Goal: Task Accomplishment & Management: Use online tool/utility

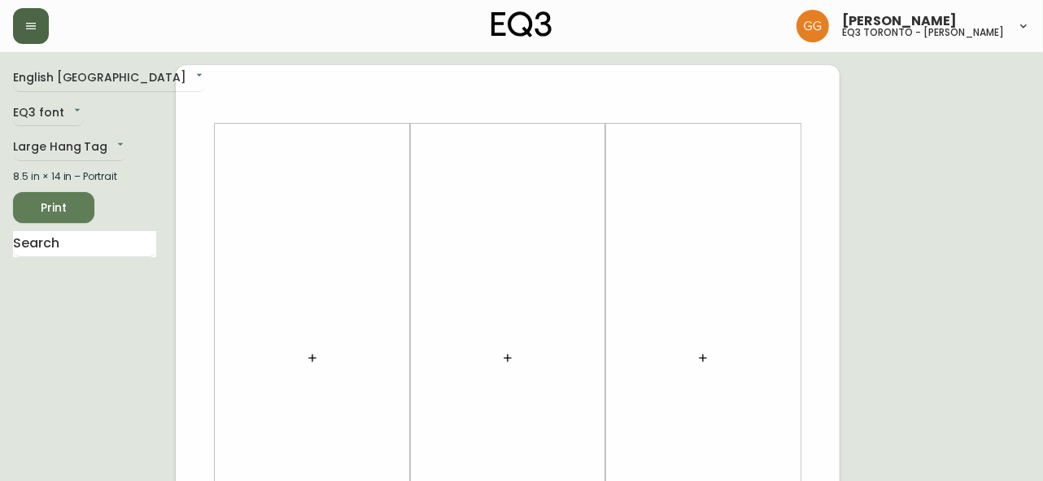
click at [30, 28] on icon "button" at bounding box center [30, 26] width 13 height 13
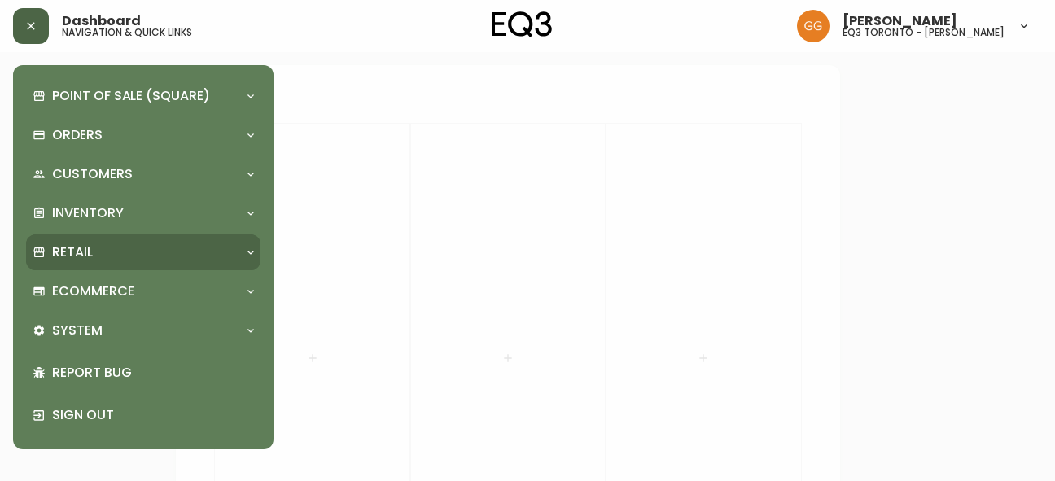
click at [101, 249] on div "Retail" at bounding box center [135, 252] width 205 height 18
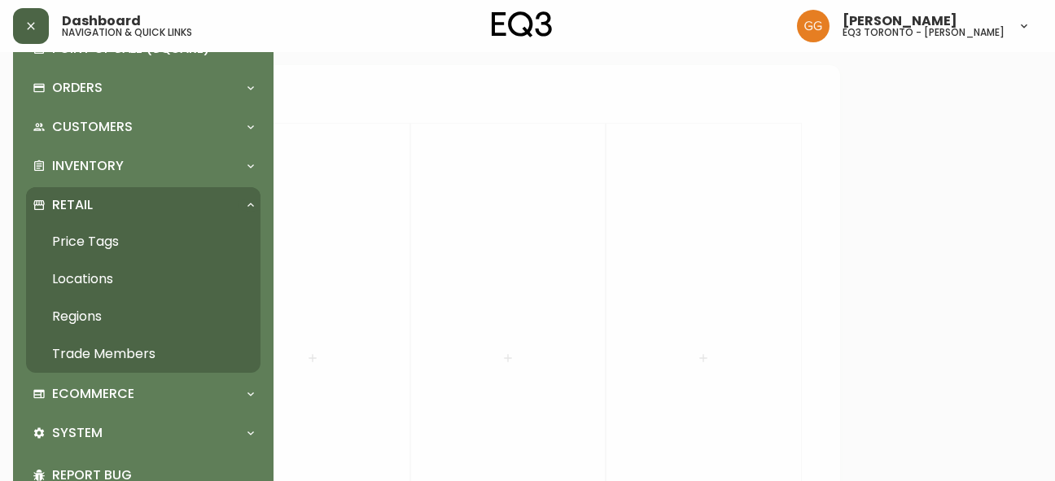
scroll to position [73, 0]
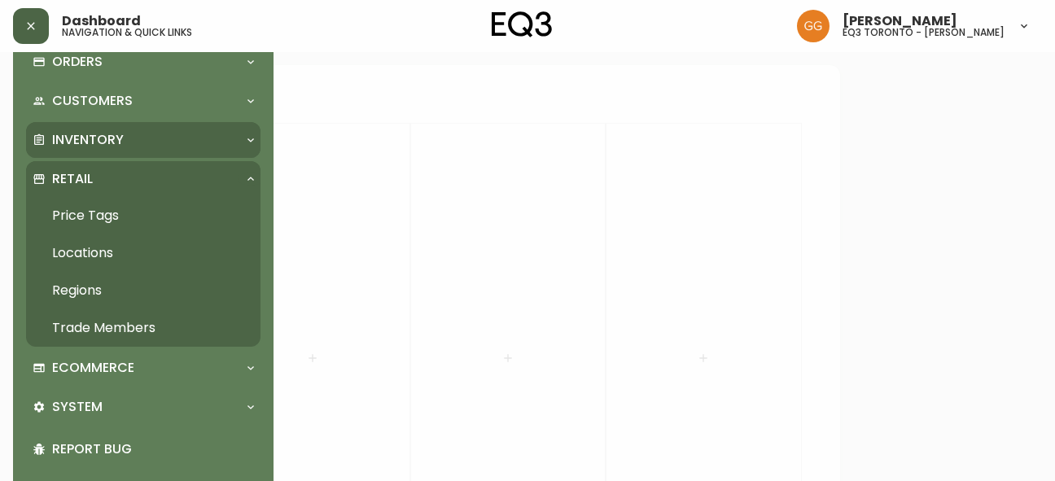
click at [111, 146] on p "Inventory" at bounding box center [88, 140] width 72 height 18
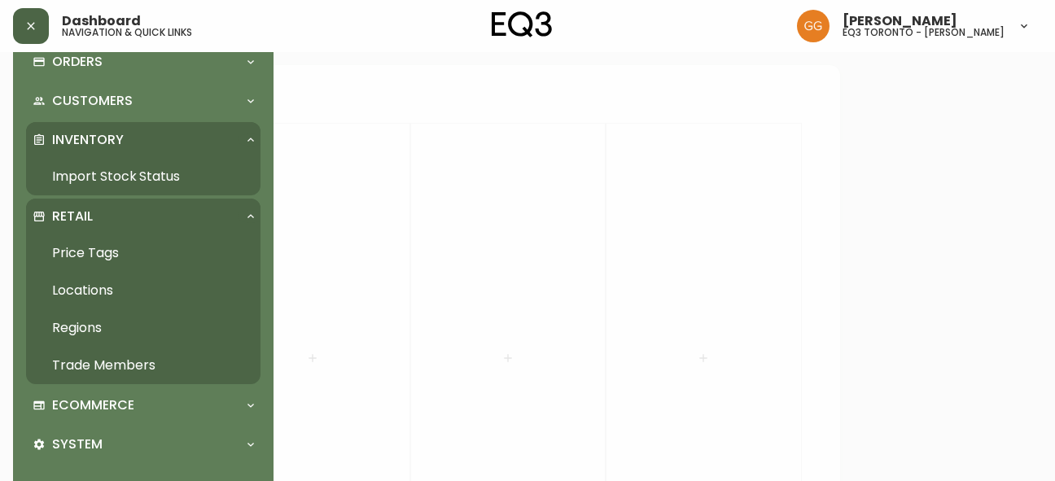
click at [121, 173] on link "Import Stock Status" at bounding box center [143, 176] width 234 height 37
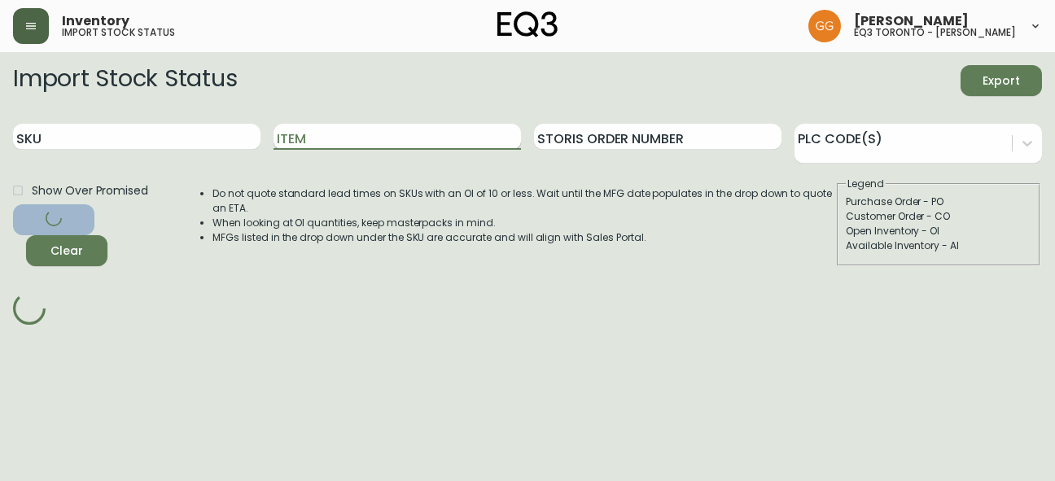
click at [318, 143] on input "Item" at bounding box center [396, 137] width 247 height 26
paste input "[PHONE_NUMBER]"
type input "[PHONE_NUMBER]"
drag, startPoint x: 389, startPoint y: 137, endPoint x: 247, endPoint y: 137, distance: 141.6
click at [247, 137] on div "SKU Item 3230-916-1 Storis Order Number PLC Code(s)" at bounding box center [527, 137] width 1029 height 53
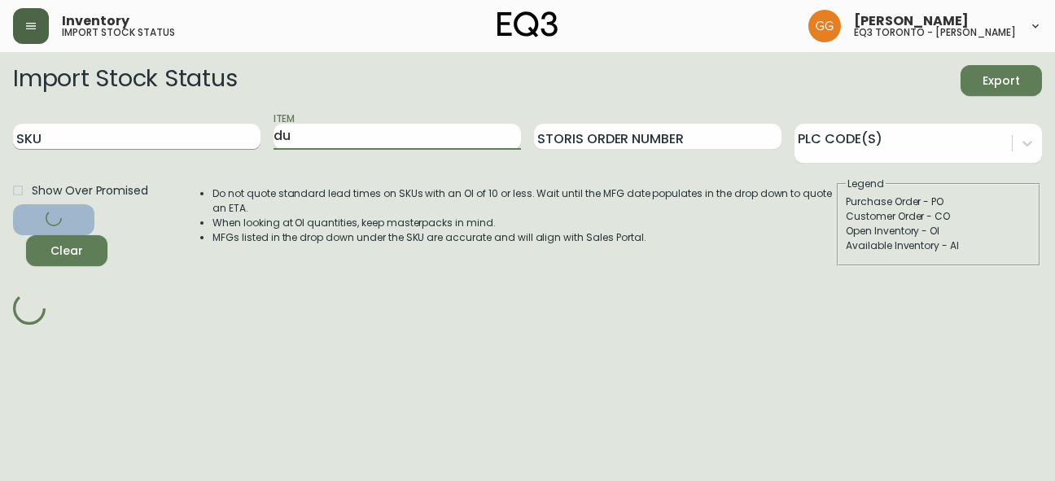
type input "d"
click at [23, 31] on button "button" at bounding box center [31, 26] width 36 height 36
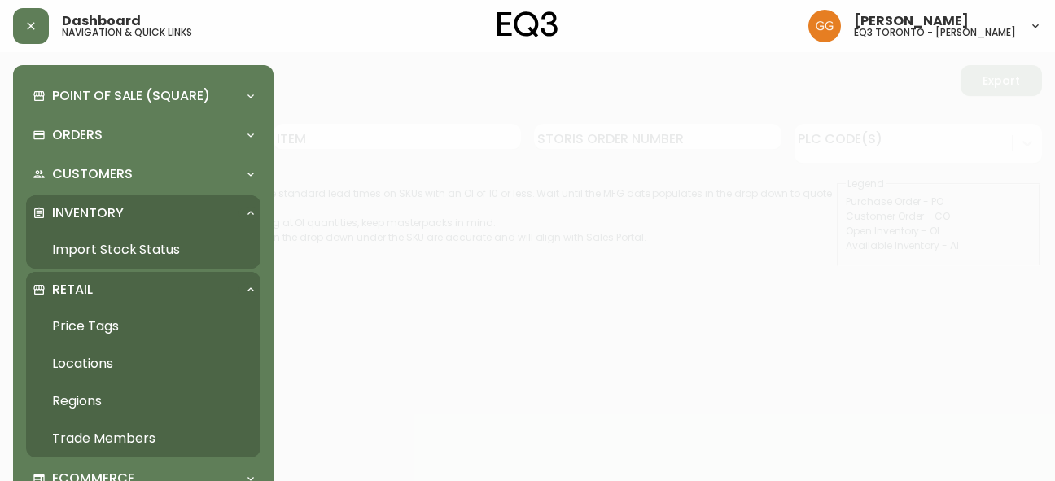
click at [120, 242] on link "Import Stock Status" at bounding box center [143, 249] width 234 height 37
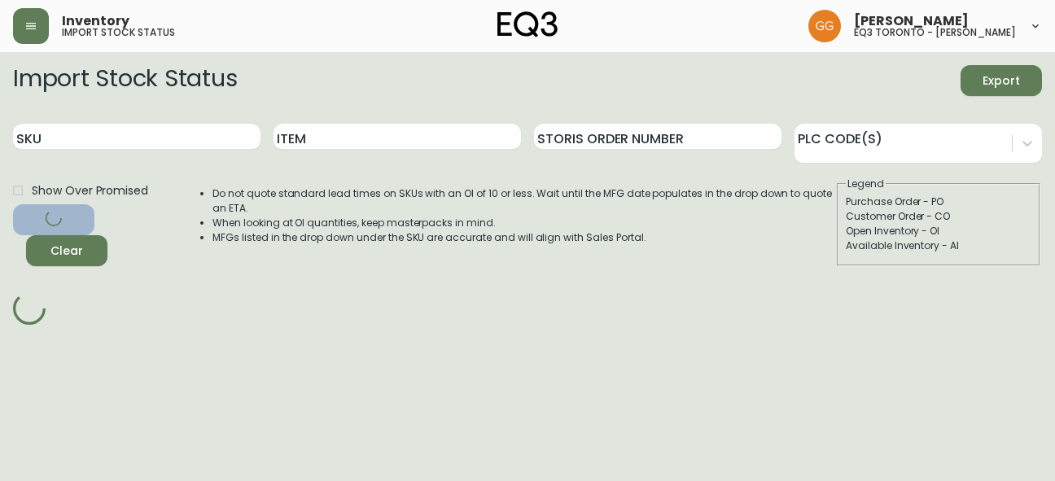
click at [421, 123] on div "Item" at bounding box center [396, 137] width 247 height 53
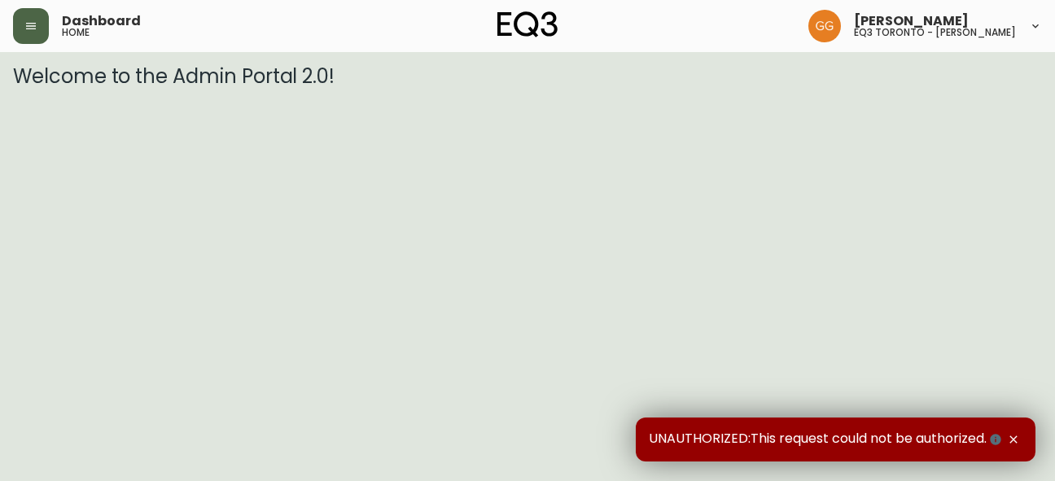
click at [23, 28] on button "button" at bounding box center [31, 26] width 36 height 36
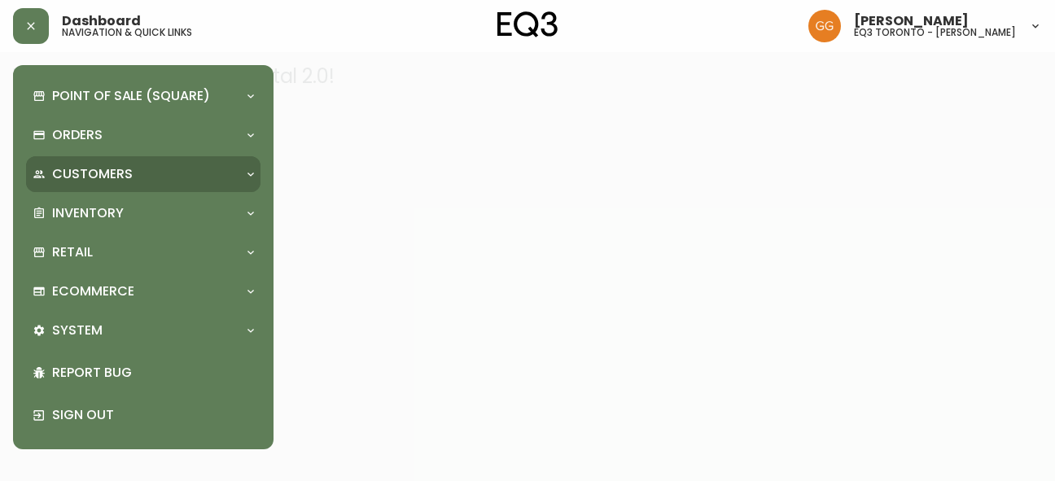
click at [104, 190] on div "Customers" at bounding box center [143, 174] width 234 height 36
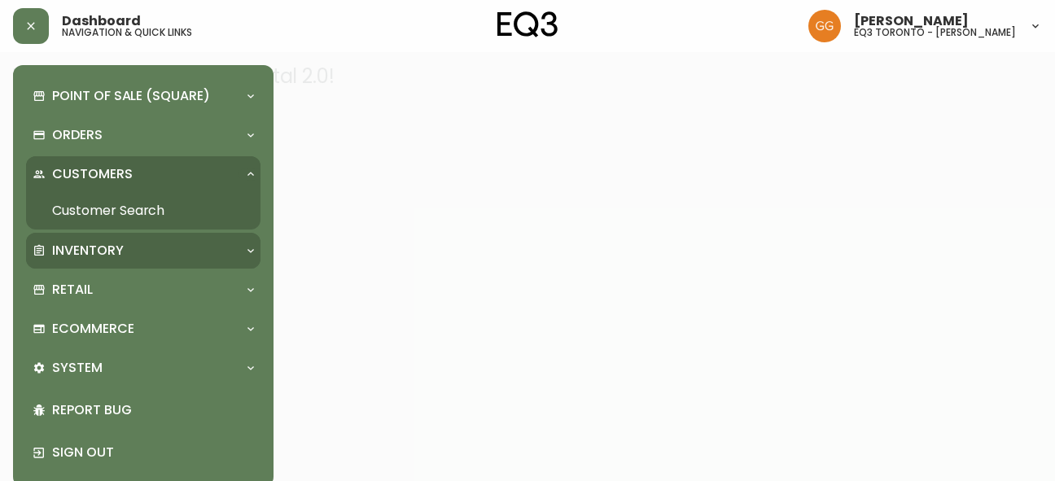
click at [93, 238] on div "Inventory" at bounding box center [143, 251] width 234 height 36
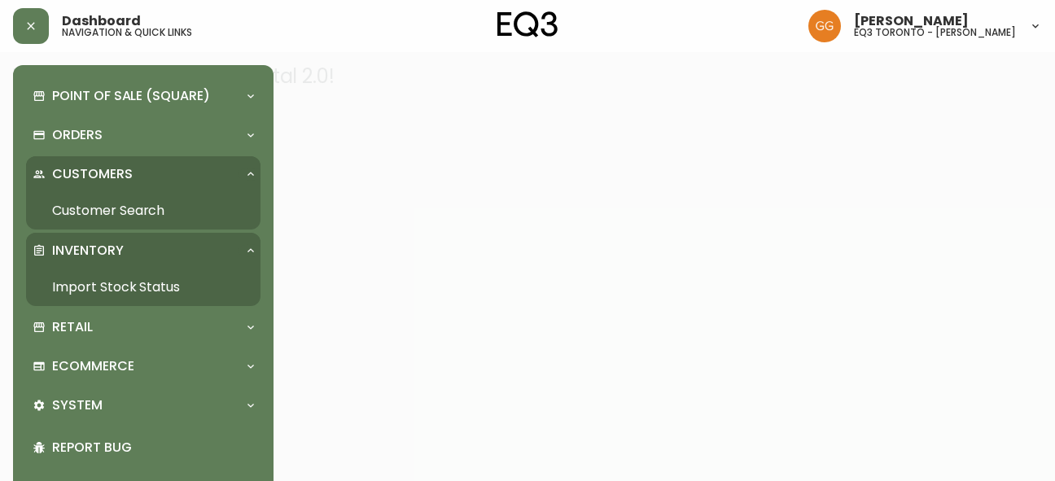
click at [154, 291] on link "Import Stock Status" at bounding box center [143, 287] width 234 height 37
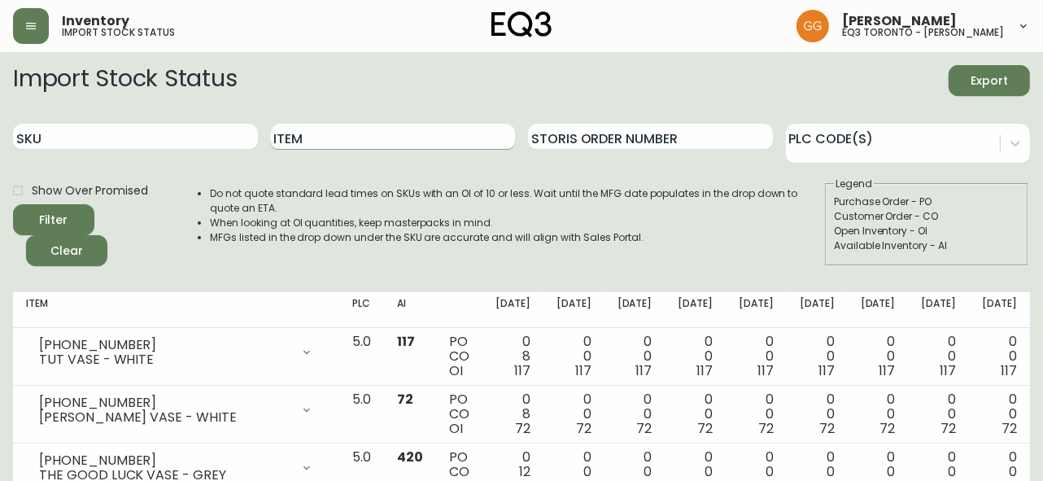
click at [352, 135] on input "Item" at bounding box center [393, 137] width 245 height 26
type input "d"
type input "DUO"
click at [13, 204] on button "Filter" at bounding box center [53, 219] width 81 height 31
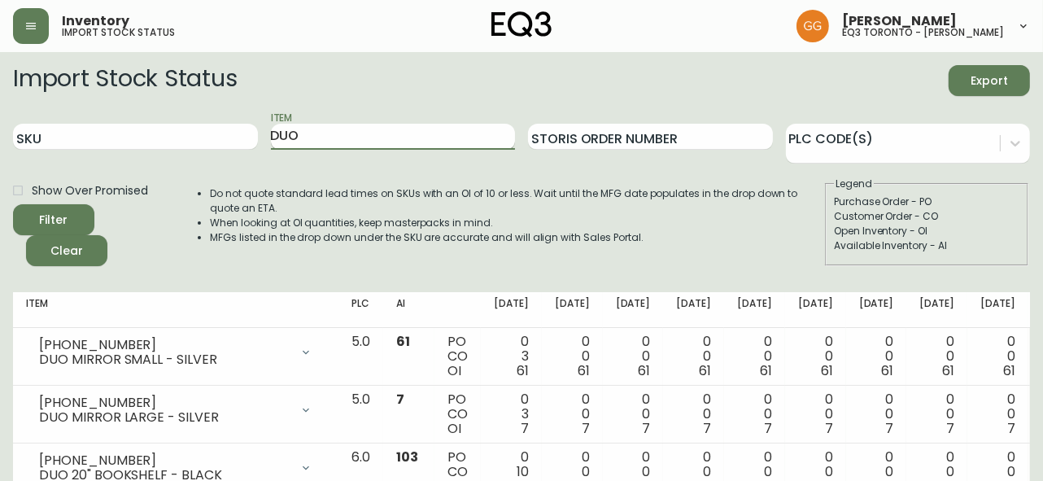
click at [306, 133] on input "DUO" at bounding box center [393, 137] width 245 height 26
click at [204, 141] on input "SKU" at bounding box center [135, 137] width 245 height 26
paste input "[PHONE_NUMBER]"
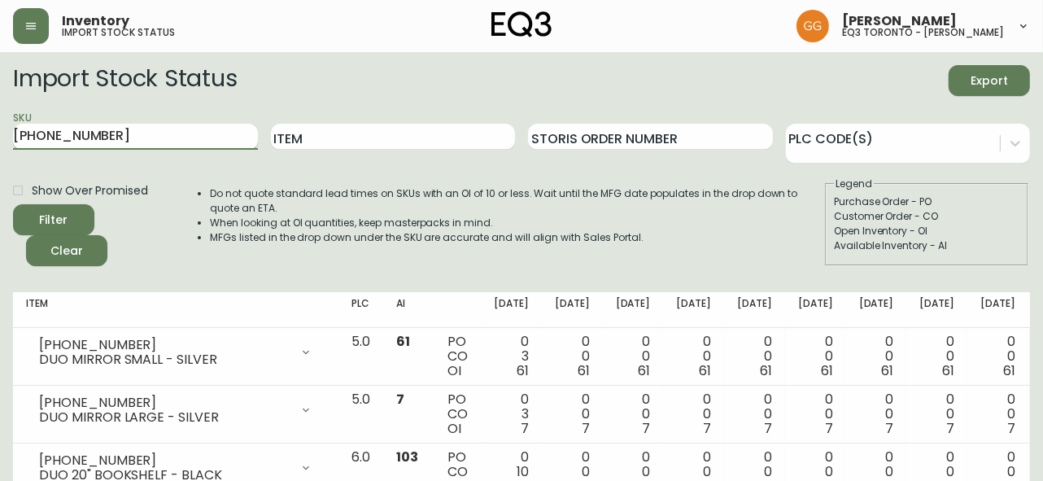
click at [13, 204] on button "Filter" at bounding box center [53, 219] width 81 height 31
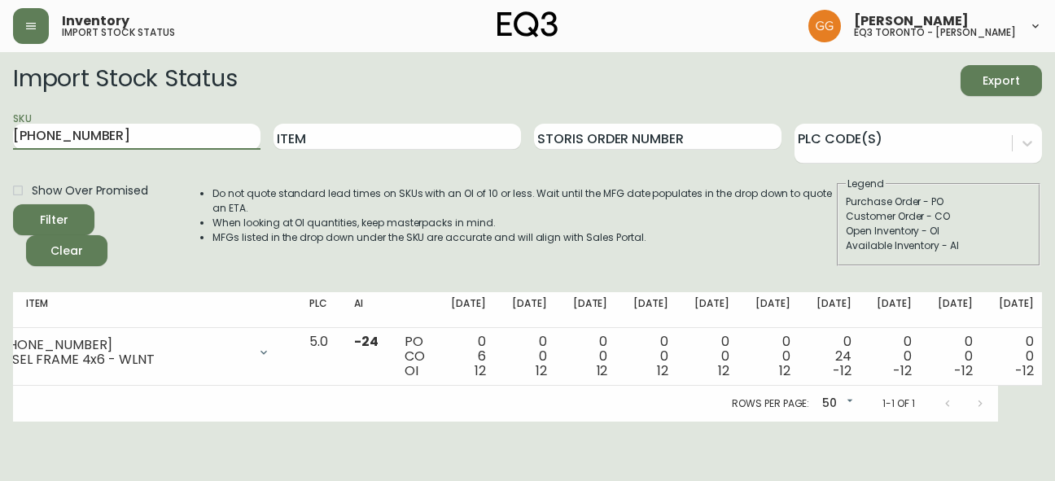
scroll to position [0, 76]
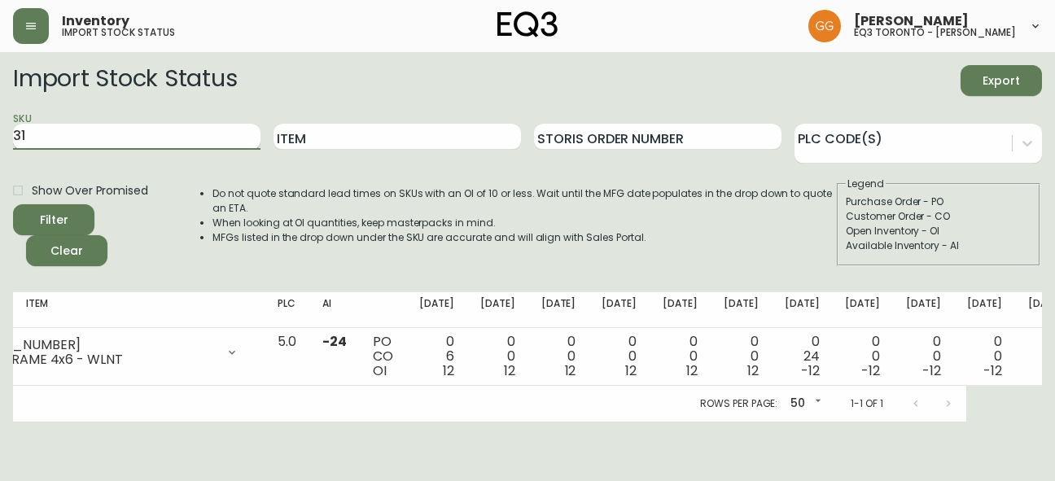
type input "3"
paste input "[PHONE_NUMBER]"
type input "[PHONE_NUMBER]"
click at [13, 204] on button "Filter" at bounding box center [53, 219] width 81 height 31
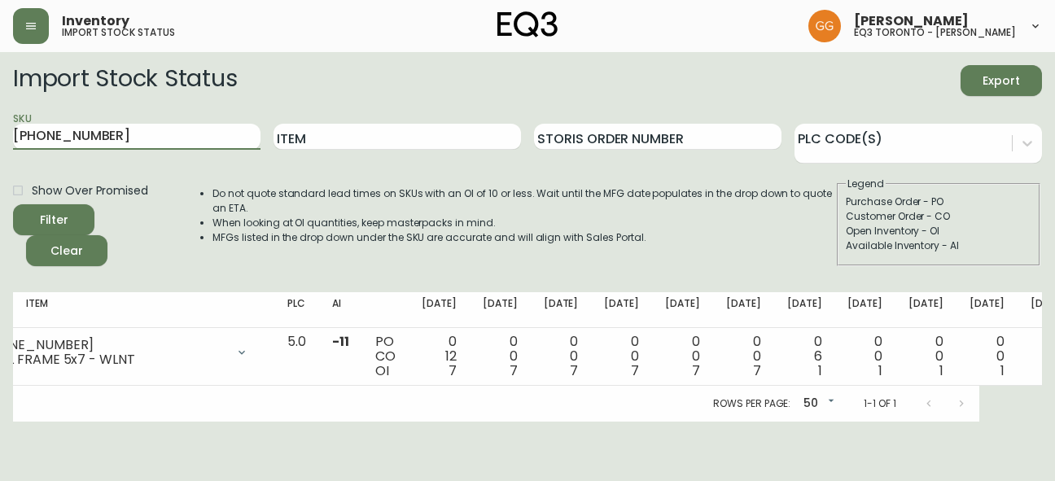
scroll to position [0, 63]
click at [1048, 173] on main "Import Stock Status Export SKU [PHONE_NUMBER] Item Storis Order Number PLC Code…" at bounding box center [527, 236] width 1055 height 369
click at [120, 140] on input "[PHONE_NUMBER]" at bounding box center [136, 137] width 247 height 26
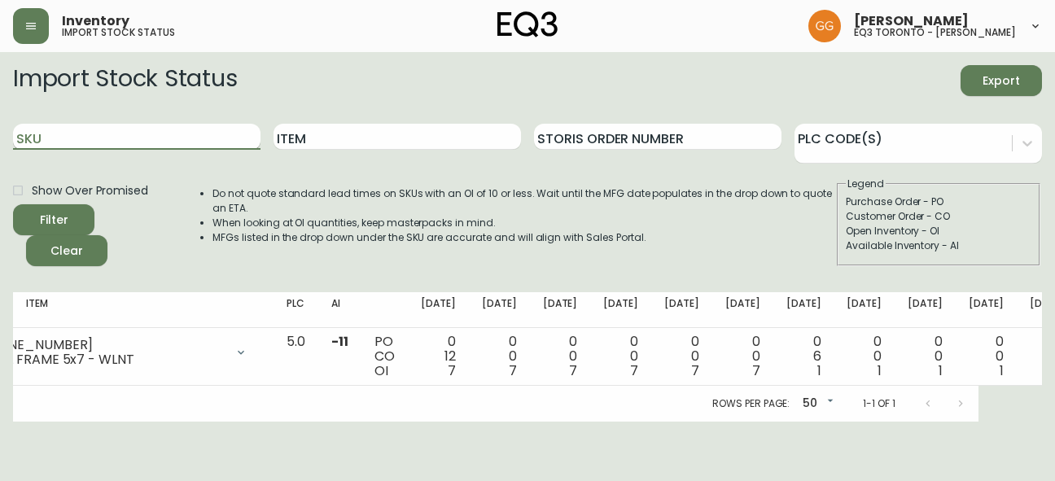
paste input "[PHONE_NUMBER]"
type input "[PHONE_NUMBER]"
click at [13, 204] on button "Filter" at bounding box center [53, 219] width 81 height 31
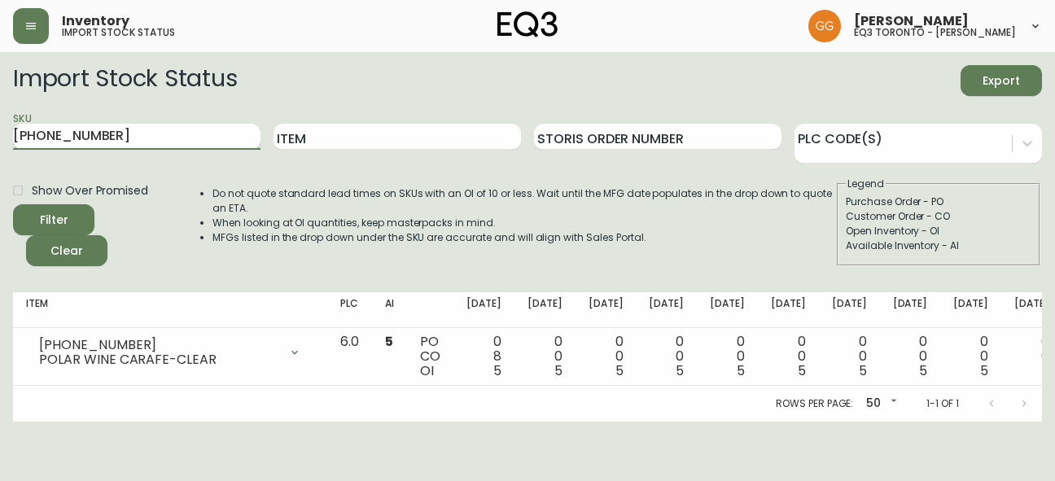
click at [139, 140] on input "[PHONE_NUMBER]" at bounding box center [136, 137] width 247 height 26
click at [375, 139] on input "Item" at bounding box center [396, 137] width 247 height 26
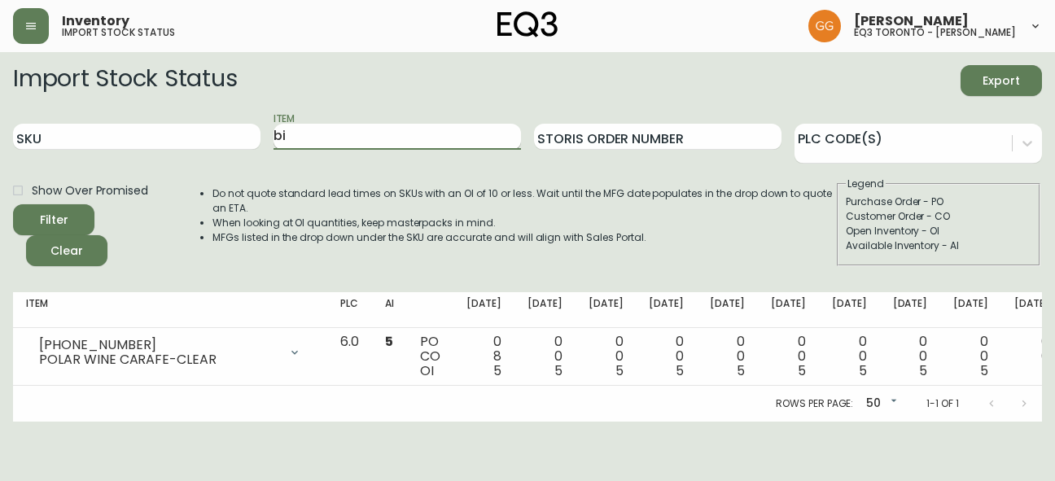
type input "b"
type input "BINGO"
click at [13, 204] on button "Filter" at bounding box center [53, 219] width 81 height 31
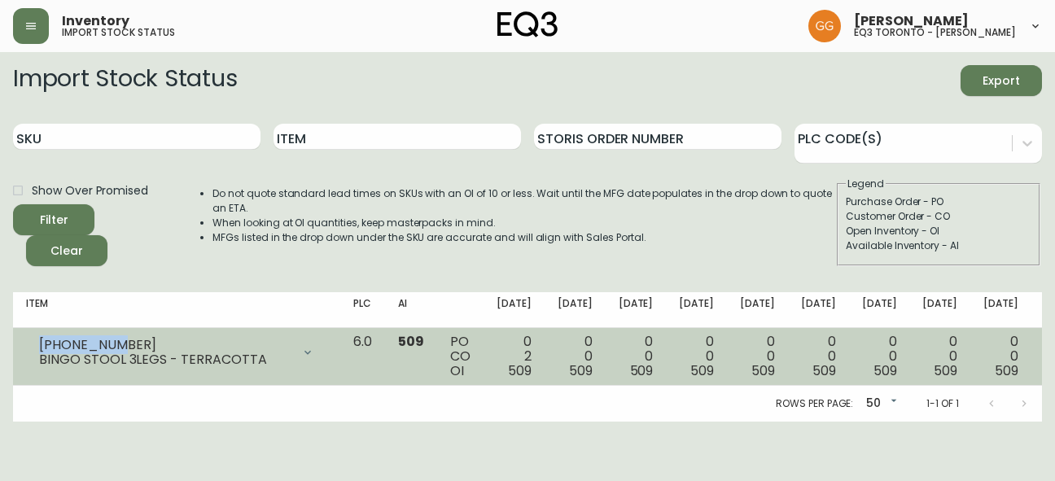
drag, startPoint x: 126, startPoint y: 341, endPoint x: 20, endPoint y: 342, distance: 106.6
click at [20, 342] on td "[PHONE_NUMBER] BINGO STOOL 3LEGS - TERRACOTTA Opening Balance 511 ( [DATE] ) Cu…" at bounding box center [176, 357] width 327 height 58
copy div "[PHONE_NUMBER]"
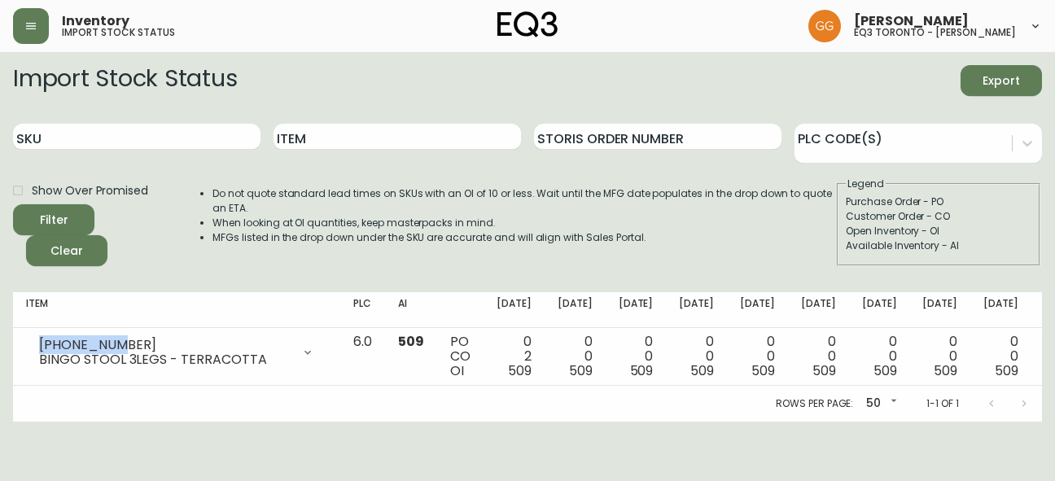
click at [1039, 51] on div "Inventory import stock status [PERSON_NAME] eq3 [GEOGRAPHIC_DATA] - [PERSON_NAM…" at bounding box center [527, 26] width 1029 height 52
click at [449, 129] on input "Item" at bounding box center [396, 137] width 247 height 26
type input "JUBILEE"
click at [13, 204] on button "Filter" at bounding box center [53, 219] width 81 height 31
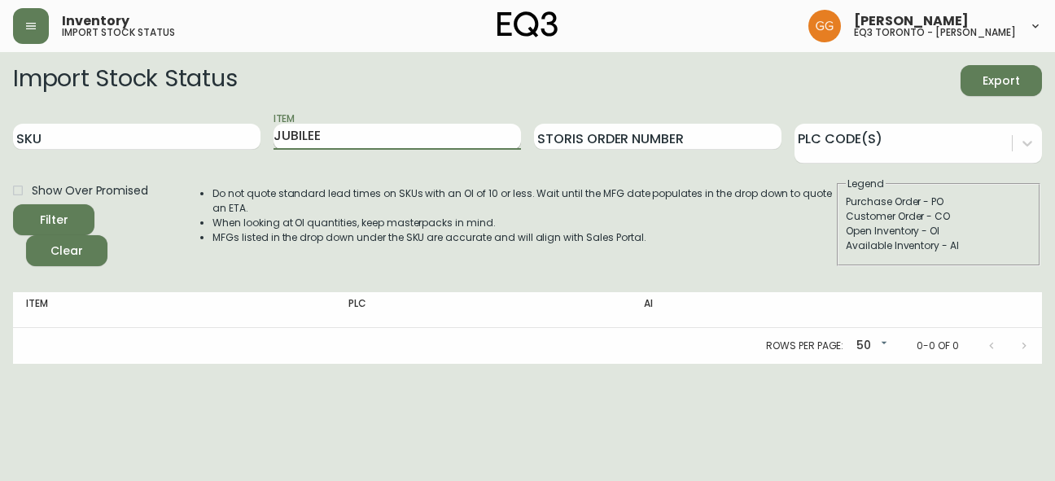
click at [359, 144] on input "JUBILEE" at bounding box center [396, 137] width 247 height 26
paste input "[PHONE_NUMBER]"
type input "[PHONE_NUMBER]"
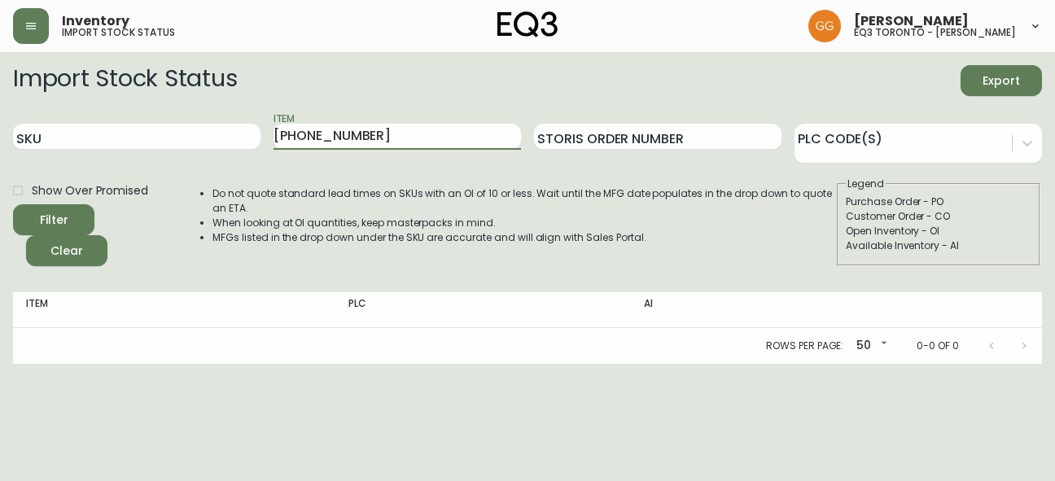
click at [13, 204] on button "Filter" at bounding box center [53, 219] width 81 height 31
drag, startPoint x: 371, startPoint y: 138, endPoint x: 271, endPoint y: 138, distance: 100.1
click at [271, 138] on div "SKU Item [PHONE_NUMBER] Storis Order Number PLC Code(s)" at bounding box center [527, 137] width 1029 height 53
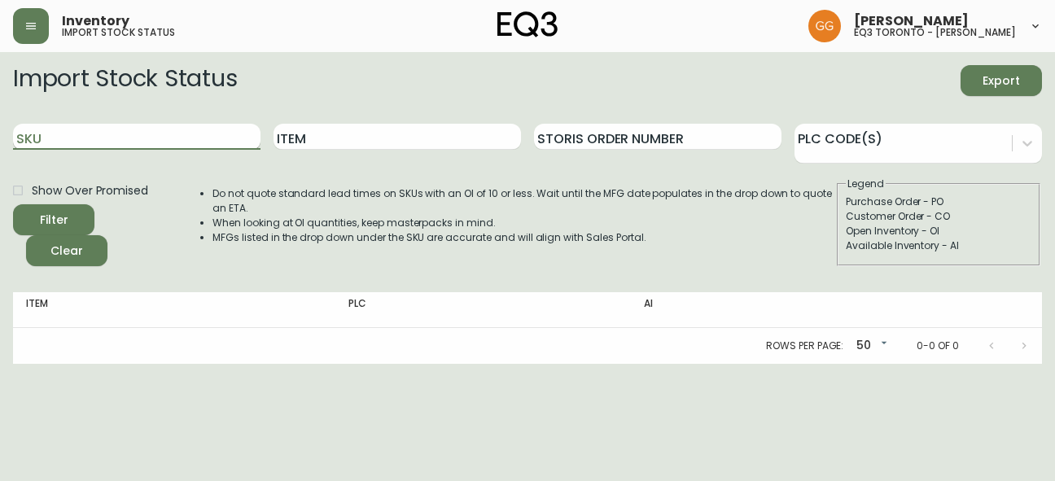
click at [65, 140] on input "SKU" at bounding box center [136, 137] width 247 height 26
paste input "[PHONE_NUMBER]"
type input "[PHONE_NUMBER]"
click at [13, 204] on button "Filter" at bounding box center [53, 219] width 81 height 31
drag, startPoint x: 1037, startPoint y: 183, endPoint x: 725, endPoint y: 122, distance: 317.6
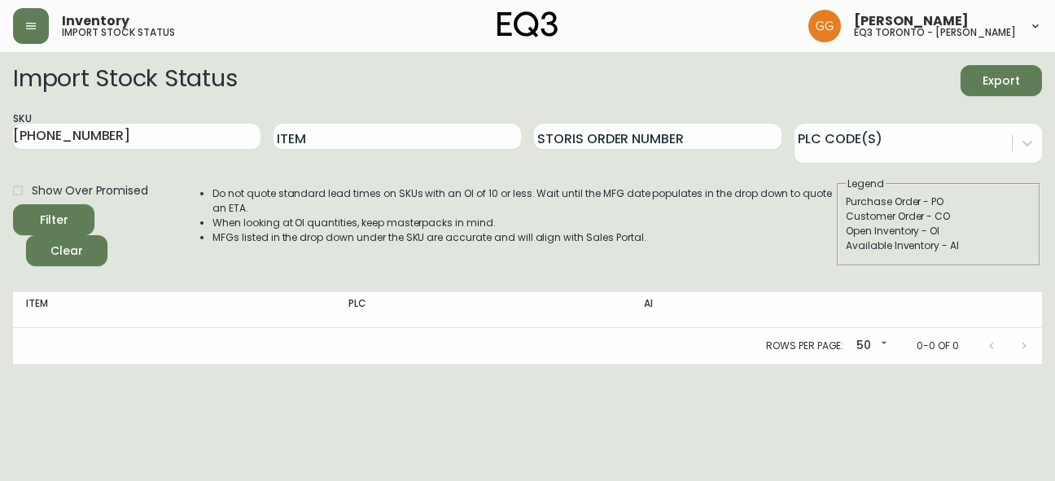
click at [1037, 183] on fieldset "Legend Purchase Order - PO Customer Order - CO Open Inventory - OI Available In…" at bounding box center [938, 222] width 203 height 90
click at [100, 129] on input "[PHONE_NUMBER]" at bounding box center [136, 137] width 247 height 26
paste input "[PHONE_NUMBER]"
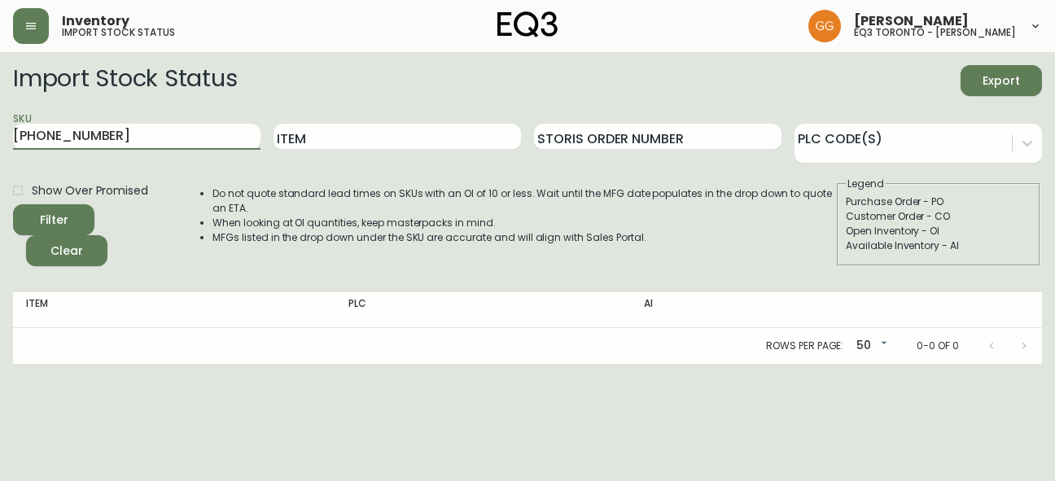
click at [13, 204] on button "Filter" at bounding box center [53, 219] width 81 height 31
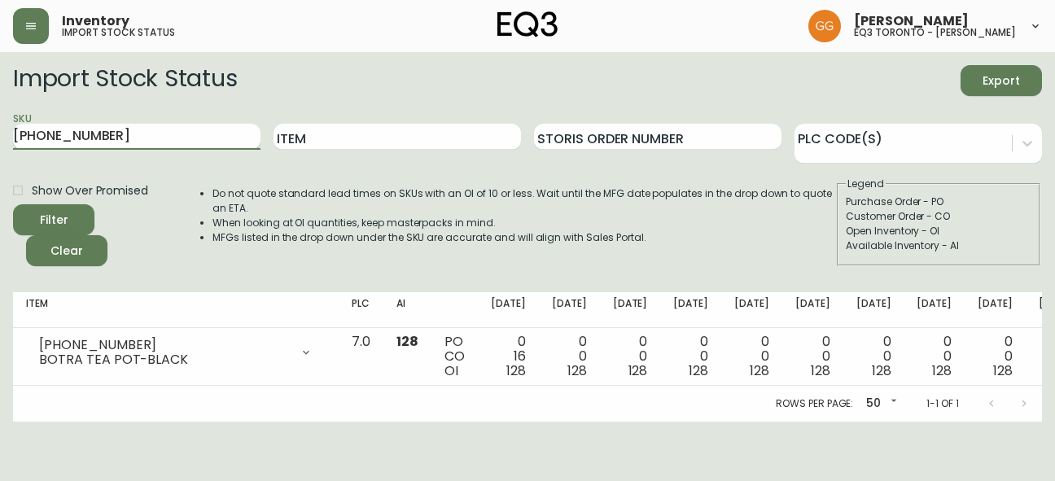
click at [156, 136] on input "[PHONE_NUMBER]" at bounding box center [136, 137] width 247 height 26
click at [132, 133] on input "[PHONE_NUMBER]" at bounding box center [136, 137] width 247 height 26
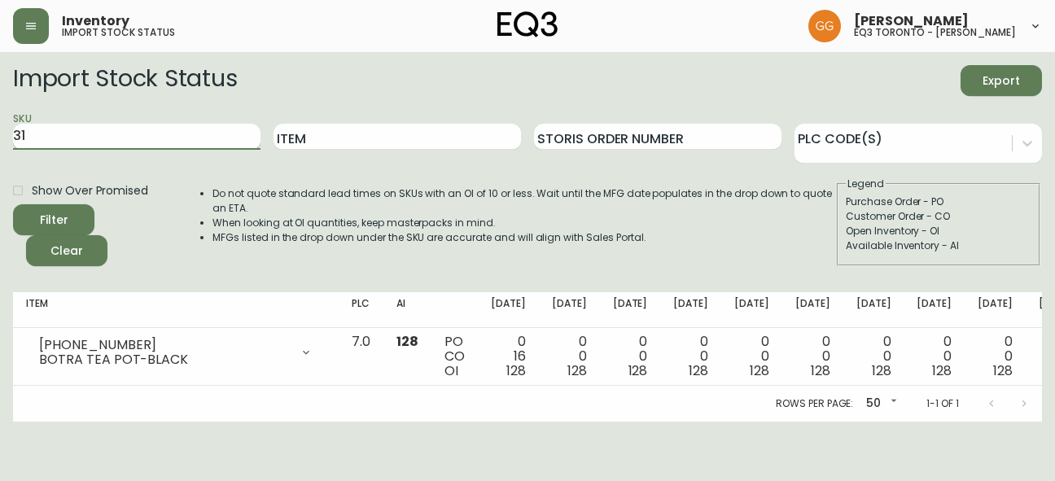
type input "3"
click at [347, 144] on input "Item" at bounding box center [396, 137] width 247 height 26
type input "PALM"
click at [13, 204] on button "Filter" at bounding box center [53, 219] width 81 height 31
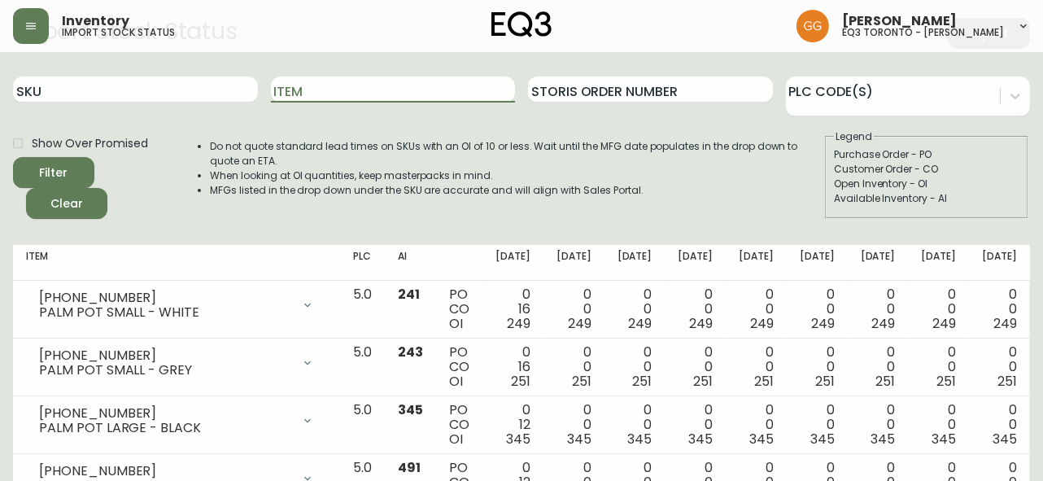
scroll to position [73, 0]
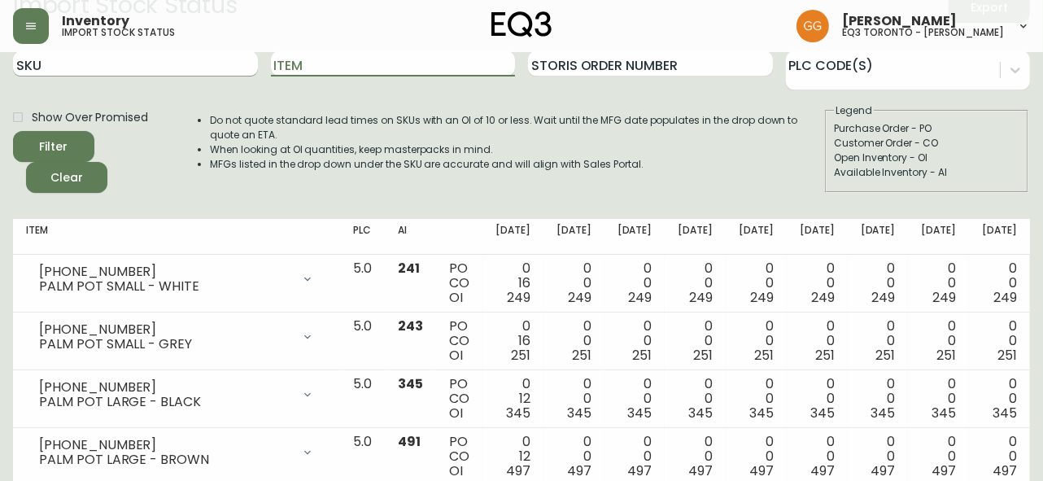
click at [246, 58] on input "SKU" at bounding box center [135, 63] width 245 height 26
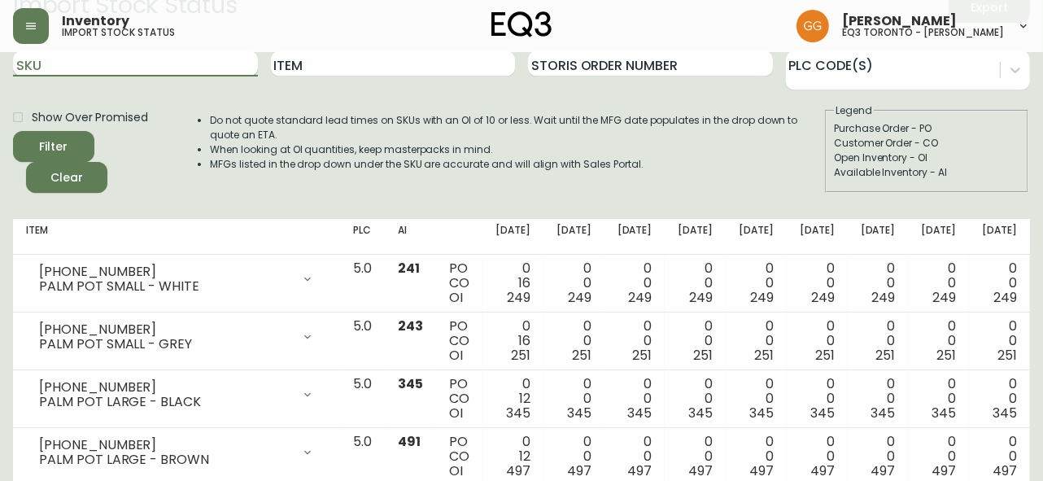
click at [180, 71] on input "SKU" at bounding box center [135, 63] width 245 height 26
paste input "[PHONE_NUMBER]"
type input "[PHONE_NUMBER]"
click at [13, 131] on button "Filter" at bounding box center [53, 146] width 81 height 31
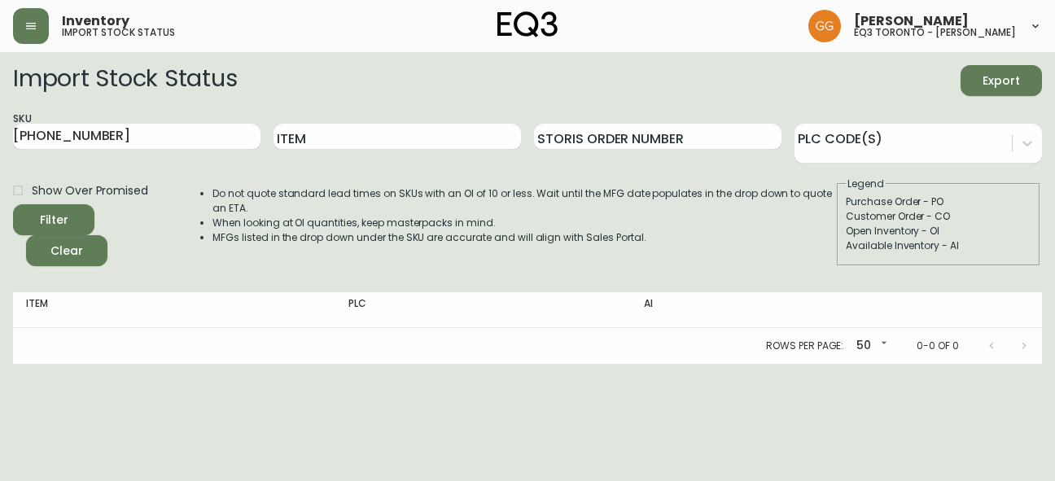
click at [1030, 270] on div "Import Stock Status Export SKU [PHONE_NUMBER] Item Storis Order Number PLC Code…" at bounding box center [527, 172] width 1029 height 214
click at [85, 136] on input "[PHONE_NUMBER]" at bounding box center [136, 137] width 247 height 26
paste input "[PHONE_NUMBER]"
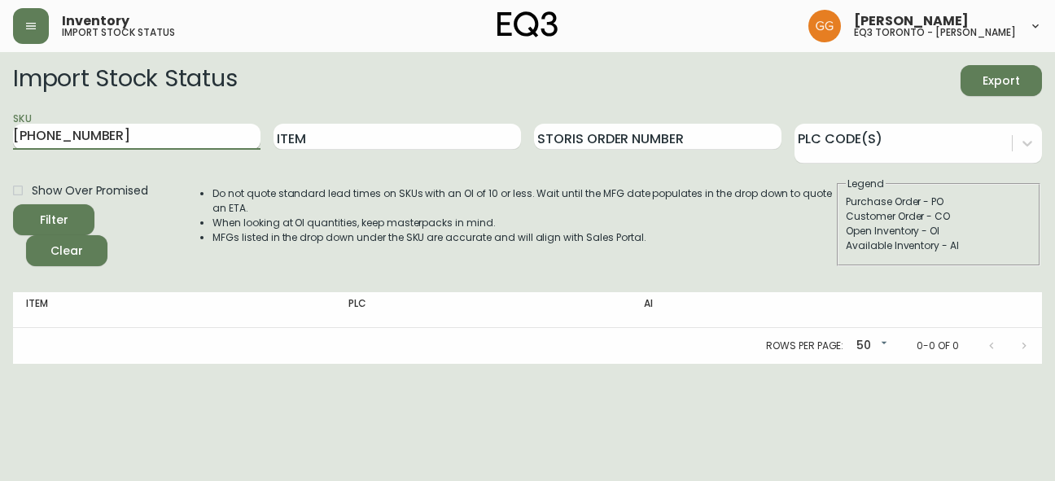
click at [13, 204] on button "Filter" at bounding box center [53, 219] width 81 height 31
click at [1050, 215] on main "Import Stock Status Export SKU [PHONE_NUMBER] Item Storis Order Number PLC Code…" at bounding box center [527, 208] width 1055 height 312
click at [176, 133] on input "[PHONE_NUMBER]" at bounding box center [136, 137] width 247 height 26
type input "3"
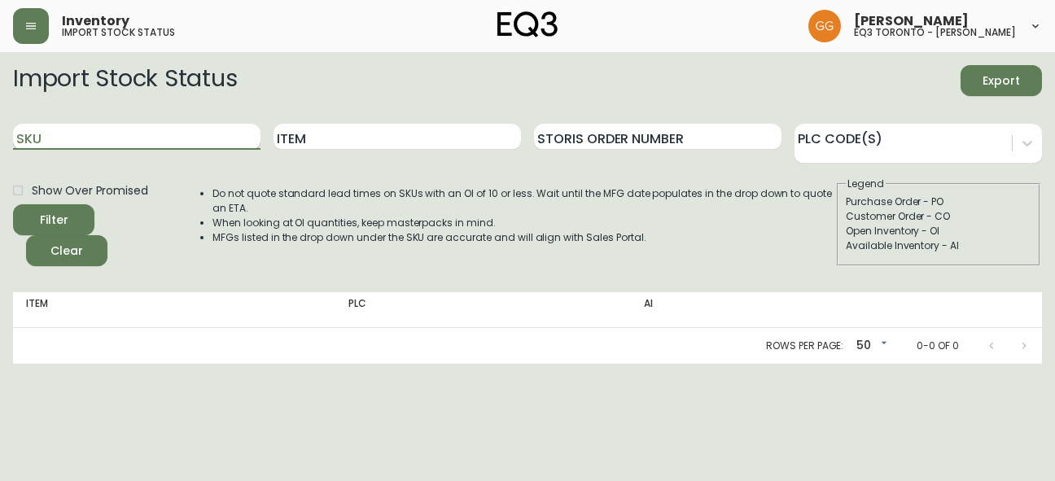
paste input "[PHONE_NUMBER]"
type input "[PHONE_NUMBER]"
click at [13, 204] on button "Filter" at bounding box center [53, 219] width 81 height 31
drag, startPoint x: 103, startPoint y: 130, endPoint x: -26, endPoint y: 120, distance: 129.8
click at [0, 120] on html "Inventory import stock status [PERSON_NAME] eq3 toronto - [PERSON_NAME] Import …" at bounding box center [527, 182] width 1055 height 364
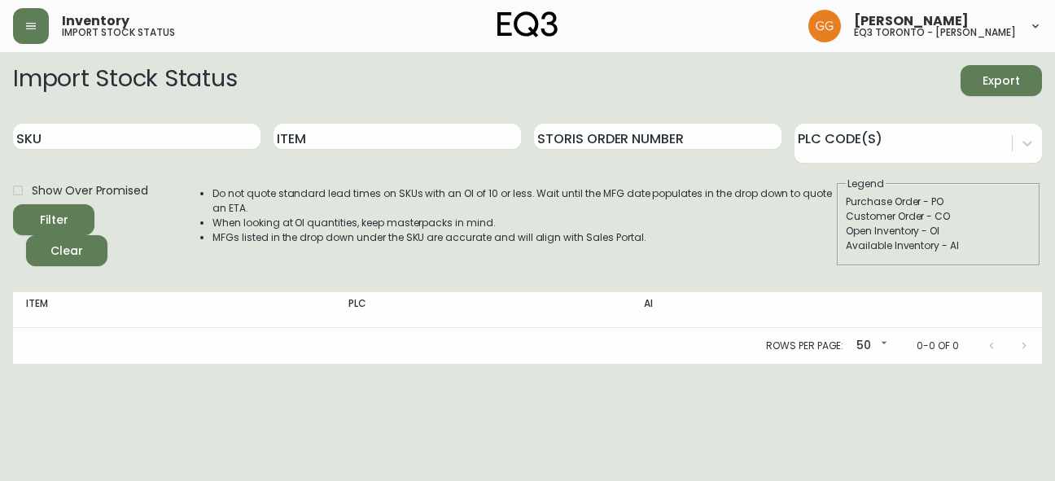
click at [1049, 192] on main "Import Stock Status Export SKU Item Storis Order Number PLC Code(s) Show Over P…" at bounding box center [527, 208] width 1055 height 312
click at [143, 136] on input "SKU" at bounding box center [136, 137] width 247 height 26
paste input "[PHONE_NUMBER]"
type input "[PHONE_NUMBER]"
click at [13, 204] on button "Filter" at bounding box center [53, 219] width 81 height 31
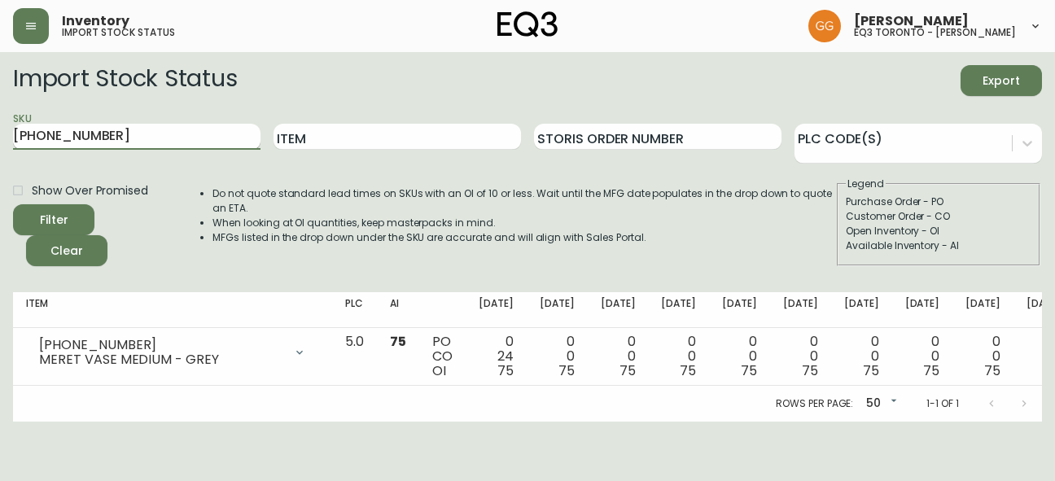
click at [221, 144] on input "[PHONE_NUMBER]" at bounding box center [136, 137] width 247 height 26
click at [327, 150] on div "Item" at bounding box center [396, 137] width 247 height 53
click at [336, 142] on input "Item" at bounding box center [396, 137] width 247 height 26
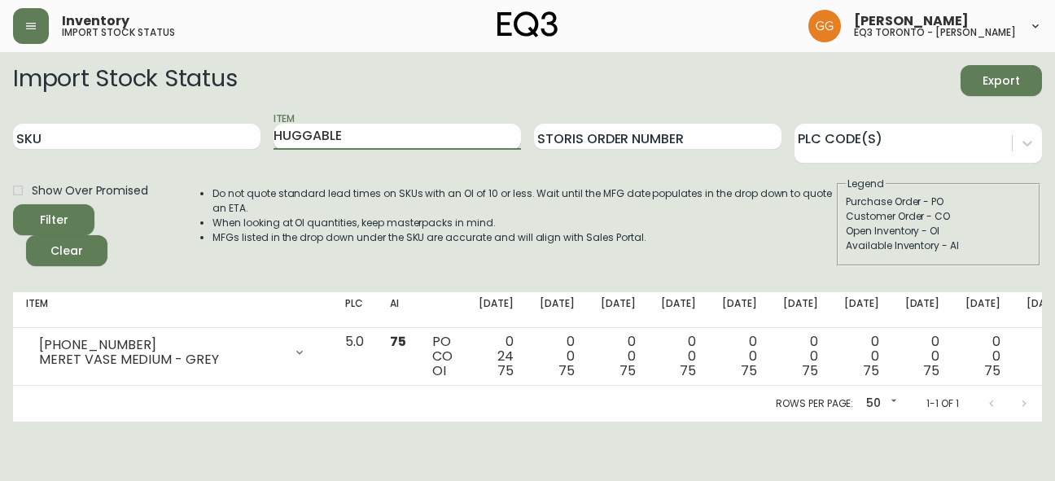
type input "HUGGABLE"
click at [13, 204] on button "Filter" at bounding box center [53, 219] width 81 height 31
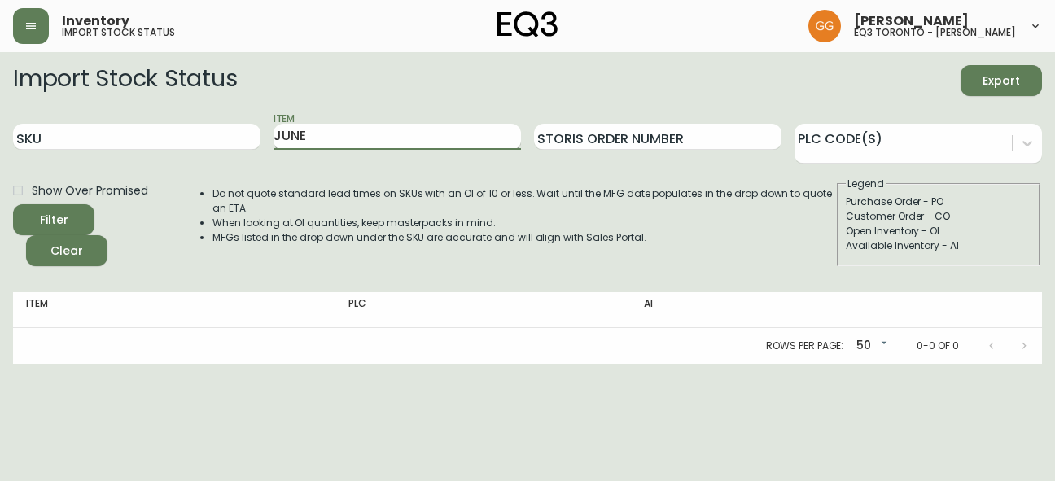
click at [13, 204] on button "Filter" at bounding box center [53, 219] width 81 height 31
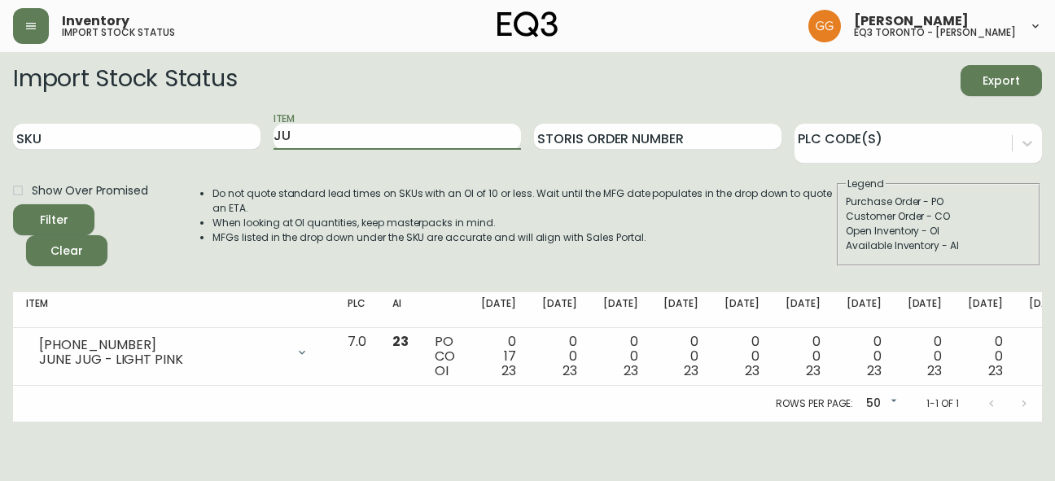
type input "J"
type input "[PERSON_NAME]"
click at [13, 204] on button "Filter" at bounding box center [53, 219] width 81 height 31
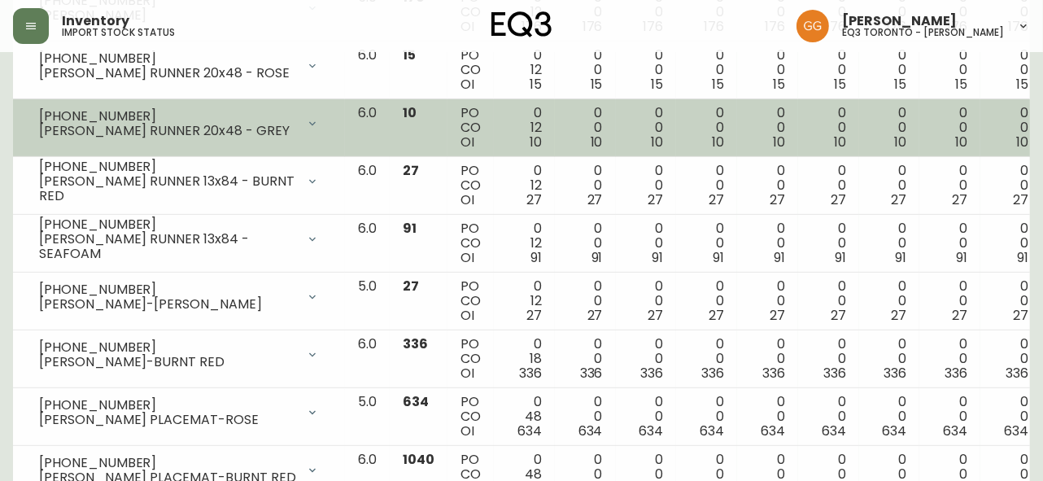
scroll to position [699, 0]
